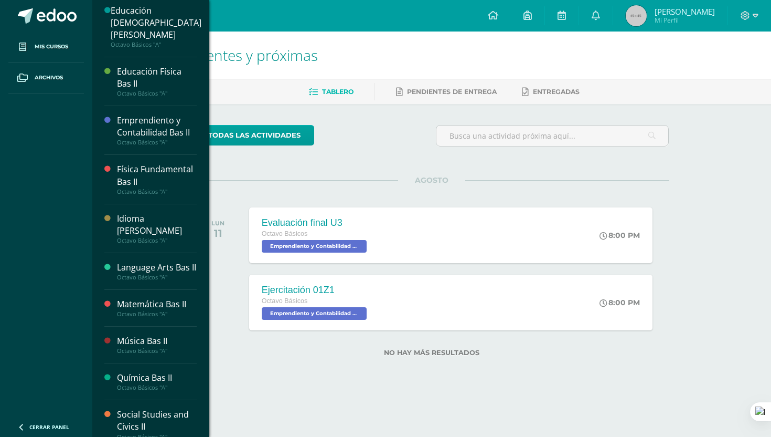
scroll to position [224, 0]
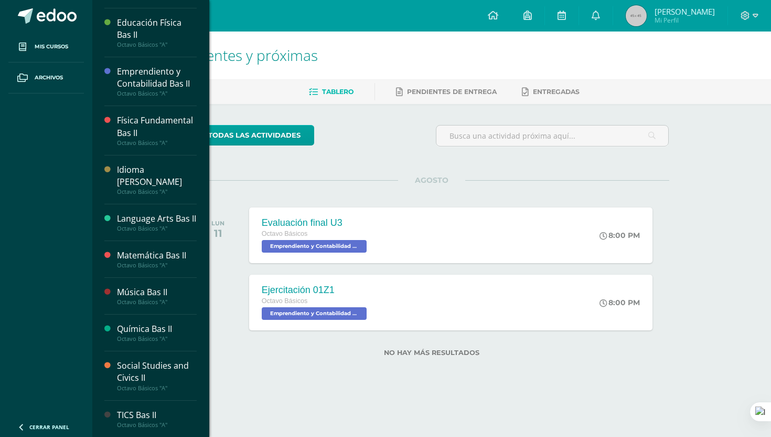
click at [134, 264] on div "Octavo Básicos "A"" at bounding box center [157, 264] width 80 height 7
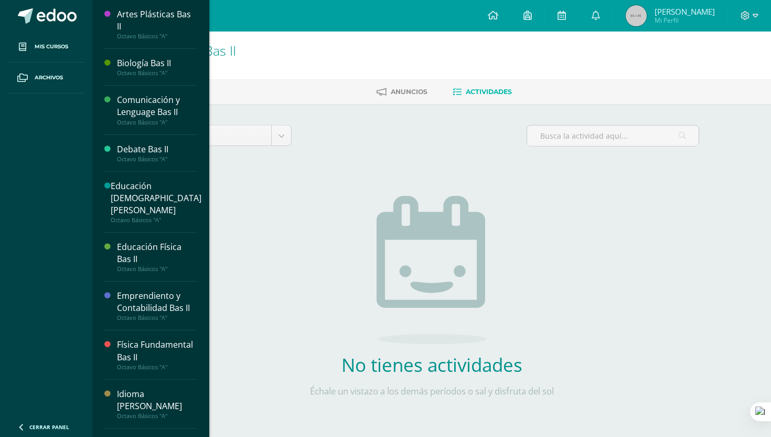
click at [156, 338] on div "Física Fundamental Bas II" at bounding box center [157, 350] width 80 height 24
